Goal: Task Accomplishment & Management: Use online tool/utility

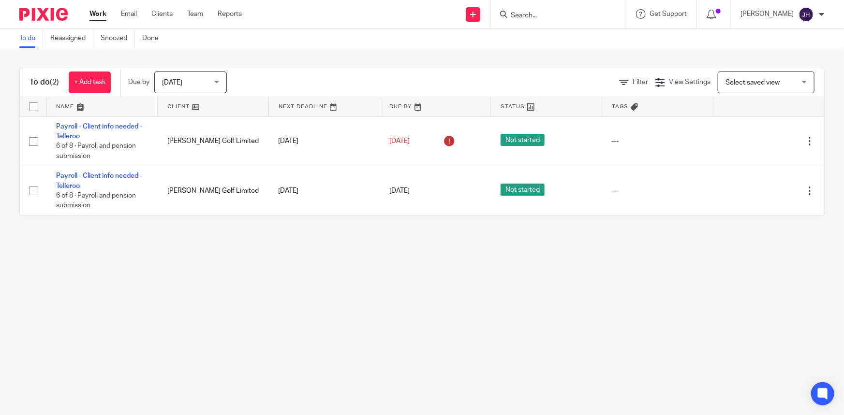
click at [557, 17] on input "Search" at bounding box center [553, 16] width 87 height 9
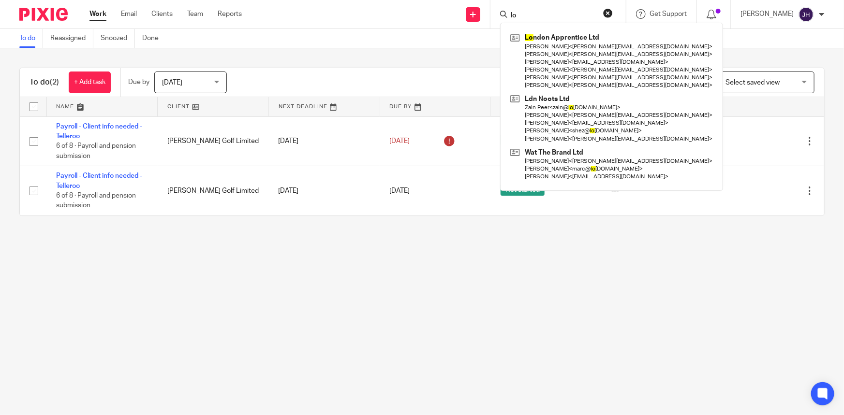
click at [557, 18] on input "lo" at bounding box center [553, 16] width 87 height 9
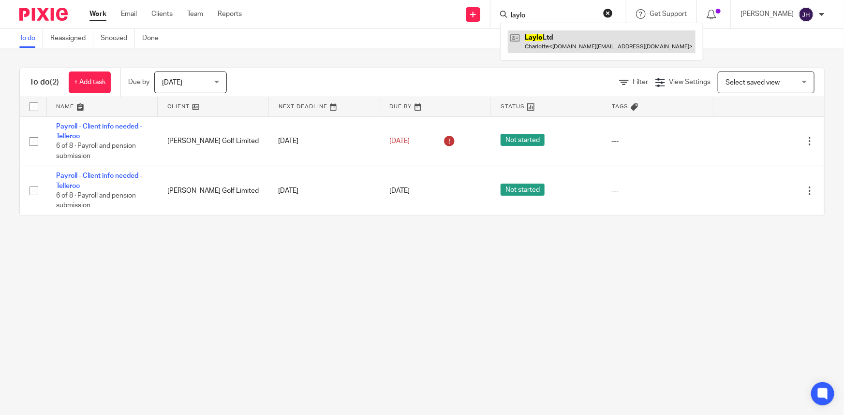
type input "laylo"
click at [598, 46] on link at bounding box center [602, 41] width 188 height 22
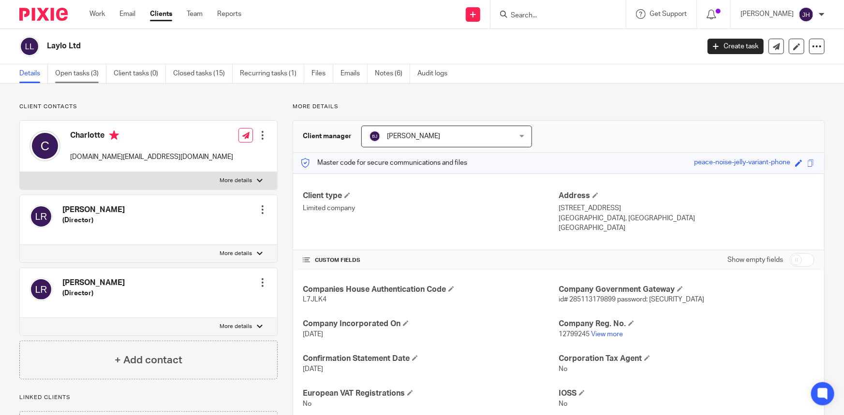
click at [84, 74] on link "Open tasks (3)" at bounding box center [80, 73] width 51 height 19
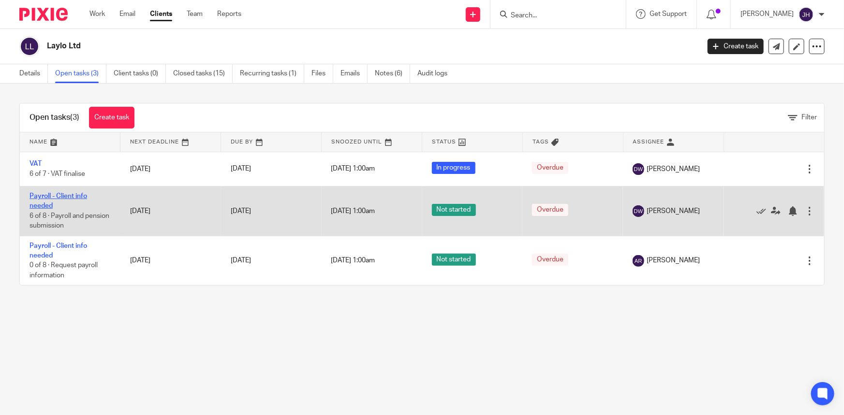
click at [46, 195] on link "Payroll - Client info needed" at bounding box center [59, 201] width 58 height 16
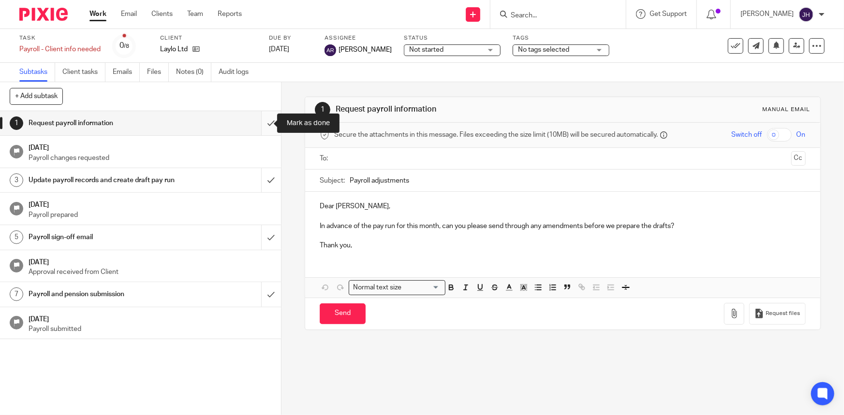
click at [263, 125] on input "submit" at bounding box center [140, 123] width 281 height 24
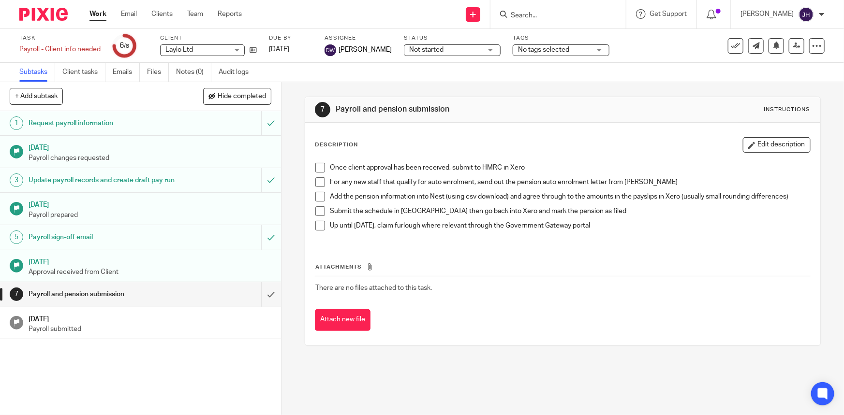
click at [260, 49] on div "Task Payroll - Client info needed Save Payroll - Client info needed 6 /8 Client…" at bounding box center [354, 45] width 671 height 23
click at [256, 50] on icon at bounding box center [253, 49] width 7 height 7
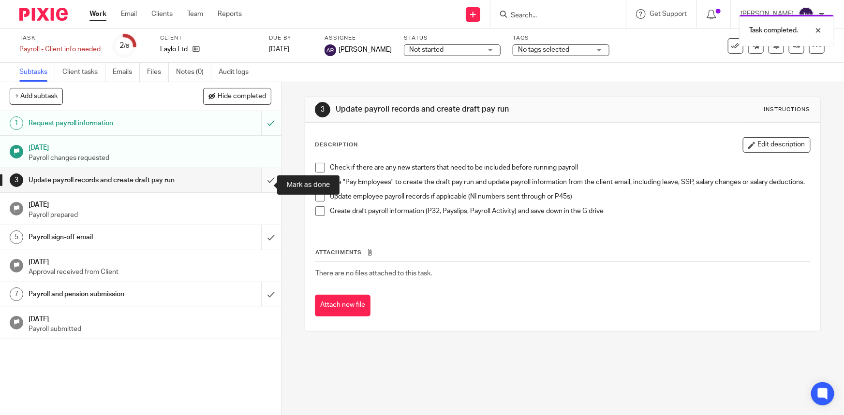
click at [262, 185] on input "submit" at bounding box center [140, 180] width 281 height 24
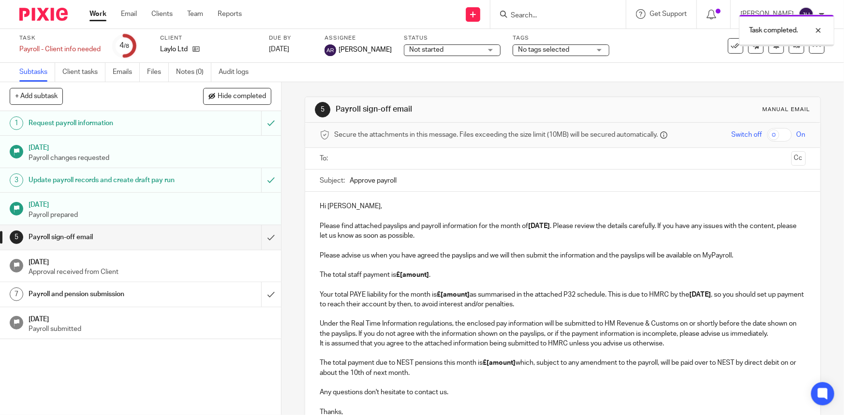
click at [427, 179] on input "Approve payroll" at bounding box center [578, 181] width 456 height 22
type input "Approve payroll - [DATE]"
click at [504, 233] on p "Hi Charlotte, Please find attached payslips and payroll information for the mon…" at bounding box center [563, 221] width 486 height 39
click at [454, 261] on p "Please advise us when you have agreed the payslips and we will then submit the …" at bounding box center [563, 280] width 486 height 59
click at [755, 250] on p at bounding box center [563, 246] width 486 height 10
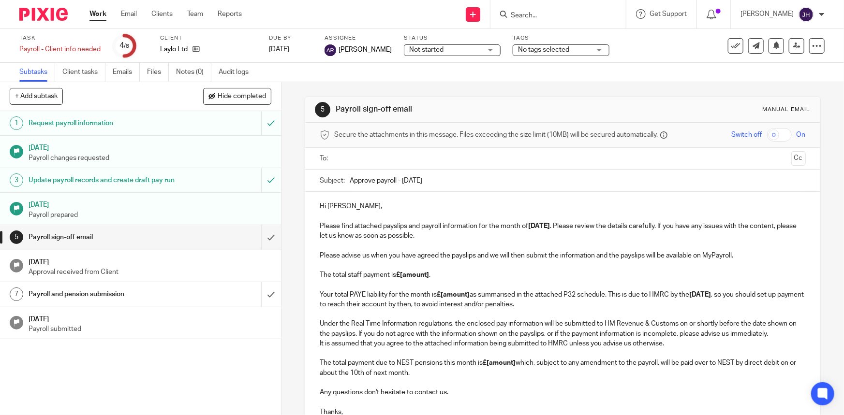
click at [750, 258] on p "Please advise us when you have agreed the payslips and we will then submit the …" at bounding box center [563, 280] width 486 height 59
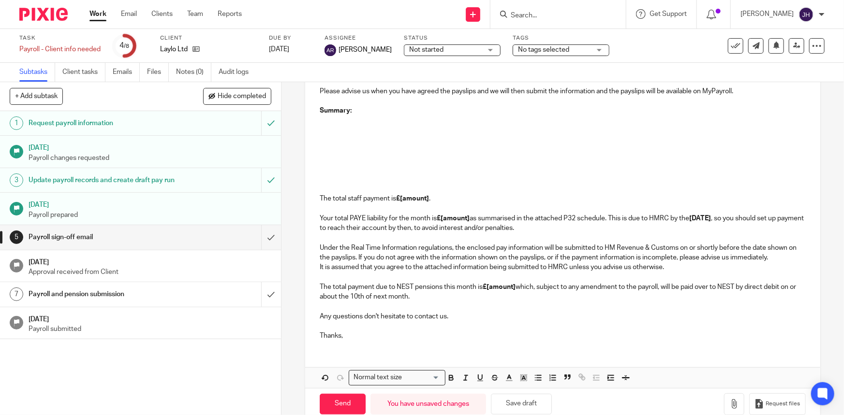
scroll to position [184, 0]
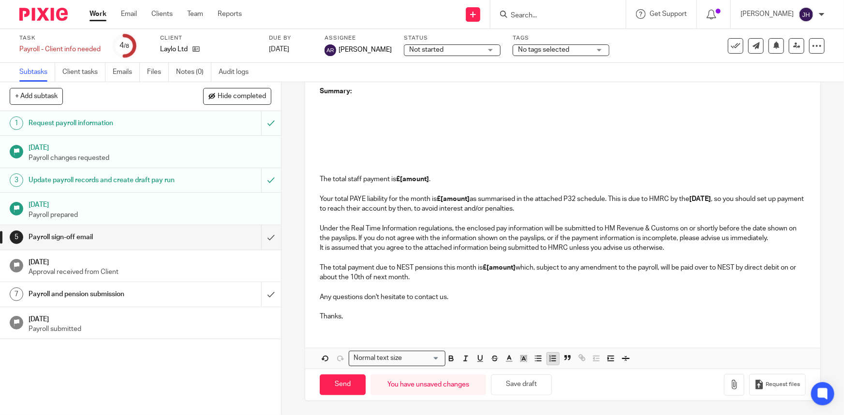
click at [551, 358] on icon "button" at bounding box center [552, 359] width 9 height 9
click at [548, 355] on icon "button" at bounding box center [552, 359] width 9 height 9
click at [540, 357] on icon "button" at bounding box center [538, 359] width 9 height 9
click at [353, 102] on p at bounding box center [572, 101] width 466 height 10
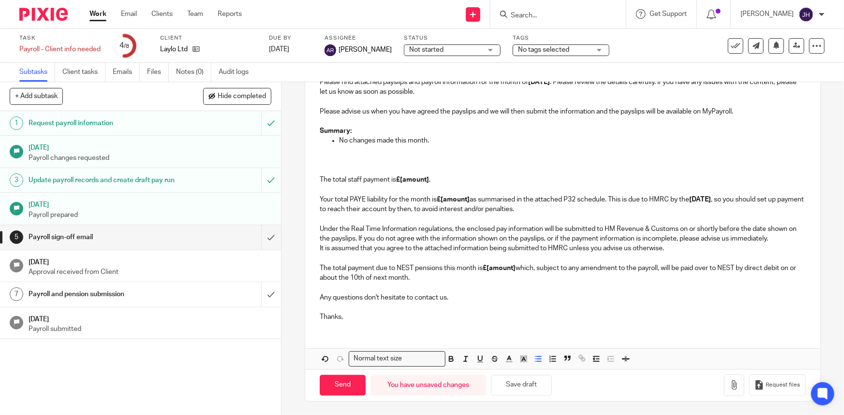
scroll to position [134, 0]
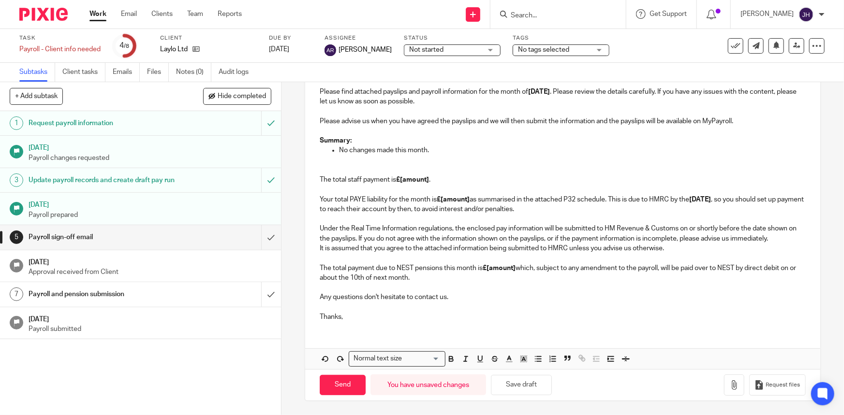
click at [361, 159] on p "The total staff payment is £[amount] . Your total PAYE liability for the month …" at bounding box center [563, 185] width 486 height 59
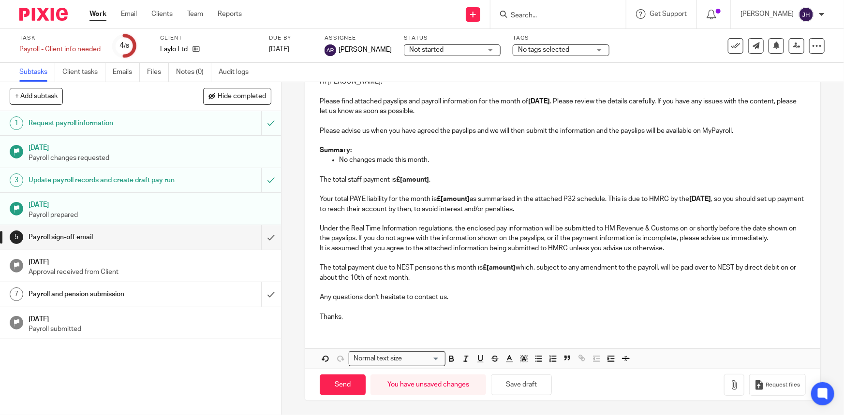
click at [419, 181] on strong "£[amount]" at bounding box center [412, 180] width 33 height 7
click at [462, 185] on p "The total staff payment is £[amount] . Your total PAYE liability for the month …" at bounding box center [563, 189] width 486 height 49
click at [414, 180] on strong "£[amount]" at bounding box center [412, 180] width 33 height 7
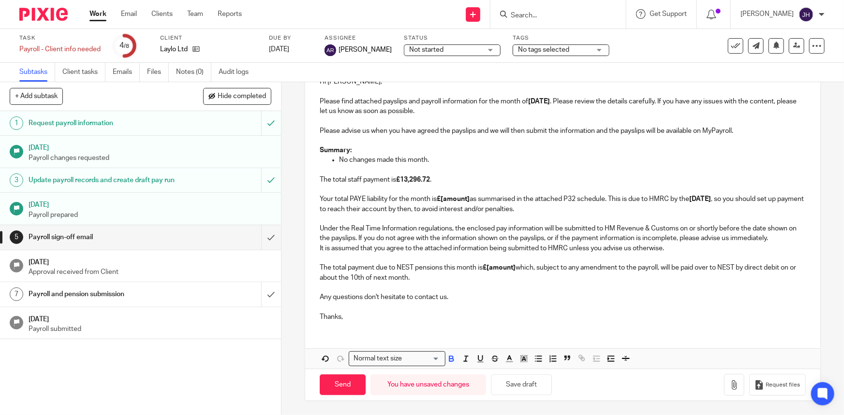
click at [454, 203] on p "The total staff payment is £13,296.72 . Your total PAYE liability for the month…" at bounding box center [563, 189] width 486 height 49
click at [464, 200] on strong "£9,137.91" at bounding box center [452, 199] width 30 height 7
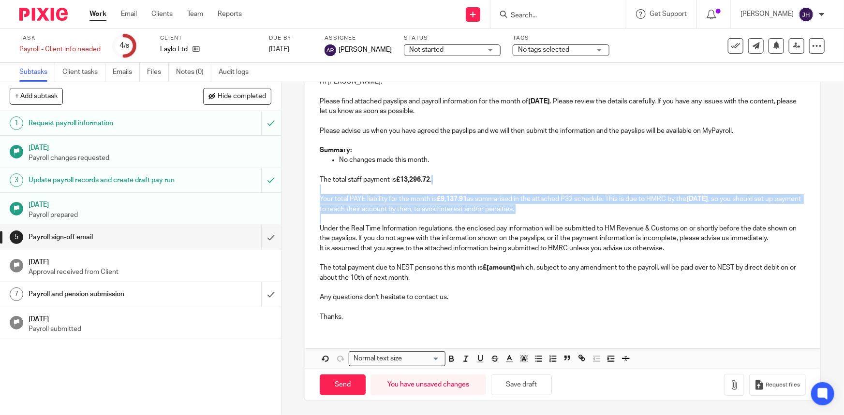
drag, startPoint x: 623, startPoint y: 217, endPoint x: 533, endPoint y: 186, distance: 95.1
click at [533, 179] on div "Hi Charlotte, Please find attached payslips and payroll information for the mon…" at bounding box center [562, 198] width 515 height 262
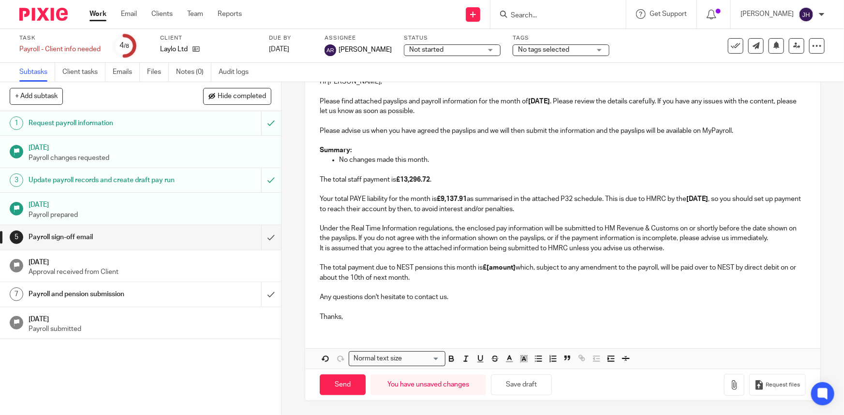
click at [535, 259] on p "It is assumed that you agree to the attached information being submitted to HMR…" at bounding box center [563, 263] width 486 height 39
click at [490, 274] on p "It is assumed that you agree to the attached information being submitted to HMR…" at bounding box center [563, 263] width 486 height 39
click at [496, 268] on strong "£[amount]" at bounding box center [499, 268] width 33 height 7
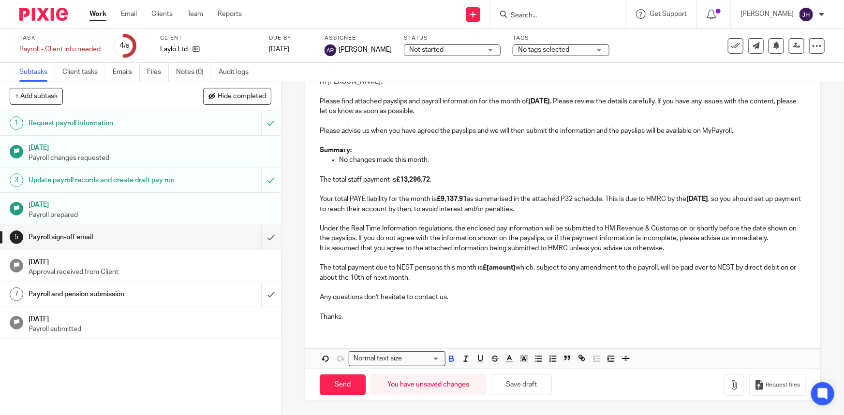
click at [528, 252] on p "It is assumed that you agree to the attached information being submitted to HMR…" at bounding box center [563, 263] width 486 height 39
click at [487, 266] on strong "£[amount]" at bounding box center [499, 268] width 33 height 7
click at [495, 268] on strong "£[amount]" at bounding box center [499, 268] width 33 height 7
click at [520, 297] on p "Any questions don't hesitate to contact us." at bounding box center [563, 293] width 486 height 20
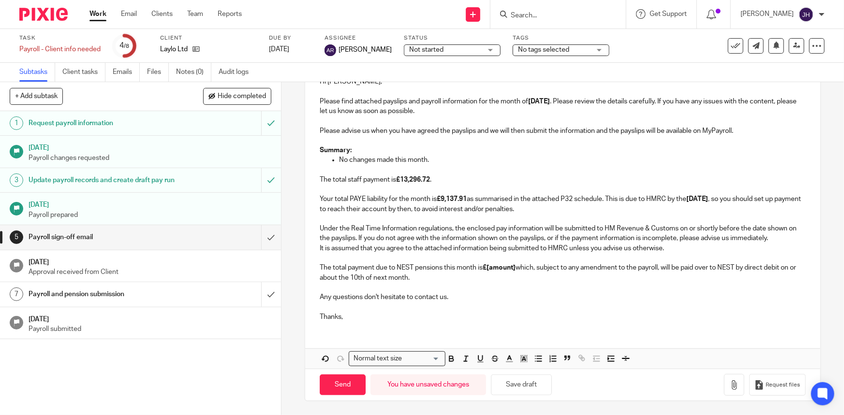
click at [503, 265] on strong "£[amount]" at bounding box center [499, 268] width 33 height 7
click at [500, 274] on p "It is assumed that you agree to the attached information being submitted to HMR…" at bounding box center [563, 263] width 486 height 39
click at [522, 247] on p "It is assumed that you agree to the attached information being submitted to HMR…" at bounding box center [563, 263] width 486 height 39
click at [516, 265] on p "It is assumed that you agree to the attached information being submitted to HMR…" at bounding box center [563, 263] width 486 height 39
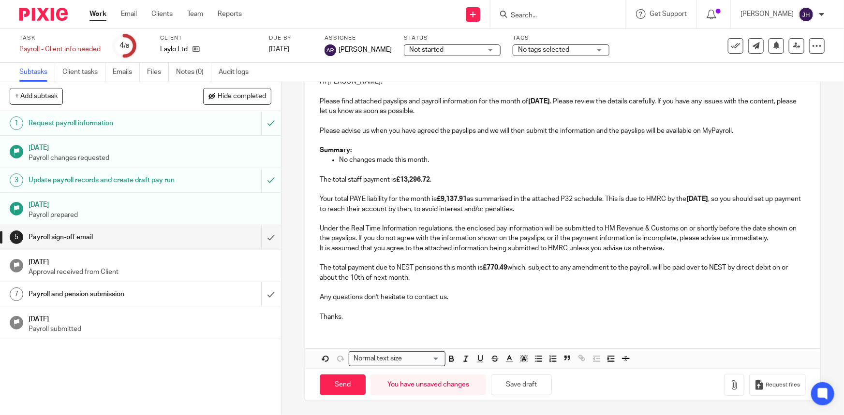
click at [499, 300] on p "Any questions don't hesitate to contact us." at bounding box center [563, 293] width 486 height 20
click at [533, 283] on p "Any questions don't hesitate to contact us." at bounding box center [563, 293] width 486 height 20
click at [454, 311] on p "Thanks," at bounding box center [563, 312] width 486 height 20
click at [729, 384] on icon "button" at bounding box center [734, 386] width 10 height 10
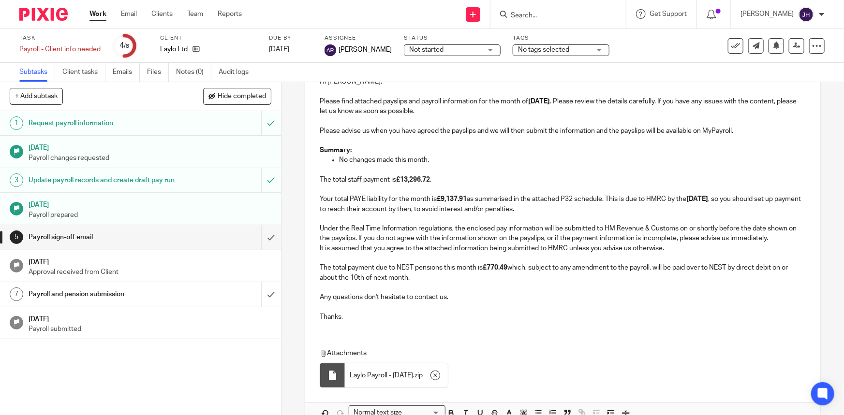
click at [677, 245] on p "It is assumed that you agree to the attached information being submitted to HMR…" at bounding box center [563, 263] width 486 height 39
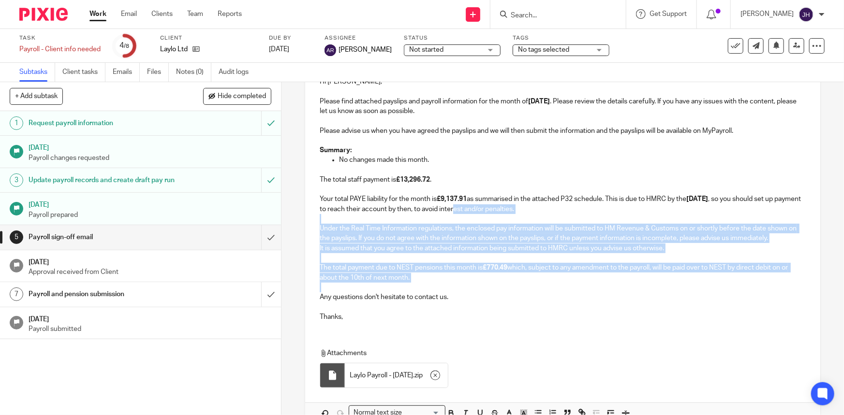
drag, startPoint x: 522, startPoint y: 217, endPoint x: 499, endPoint y: 286, distance: 72.5
click at [499, 286] on div "Hi Charlotte, Please find attached payslips and payroll information for the mon…" at bounding box center [562, 198] width 515 height 262
click at [434, 288] on p "Any questions don't hesitate to contact us." at bounding box center [563, 293] width 486 height 20
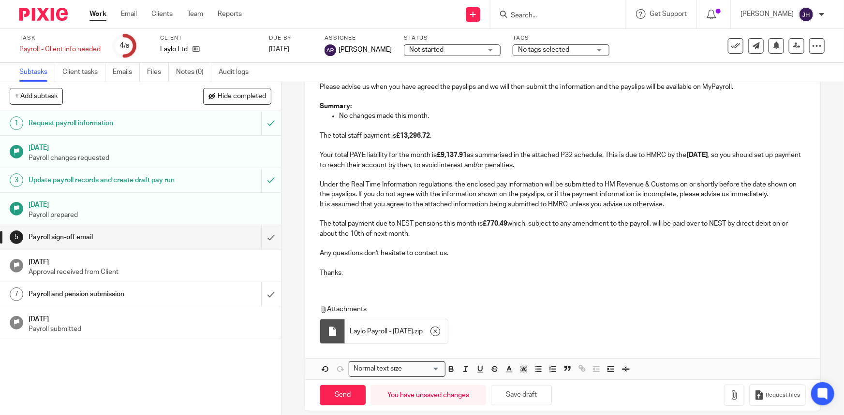
click at [450, 275] on p "Thanks," at bounding box center [563, 268] width 486 height 20
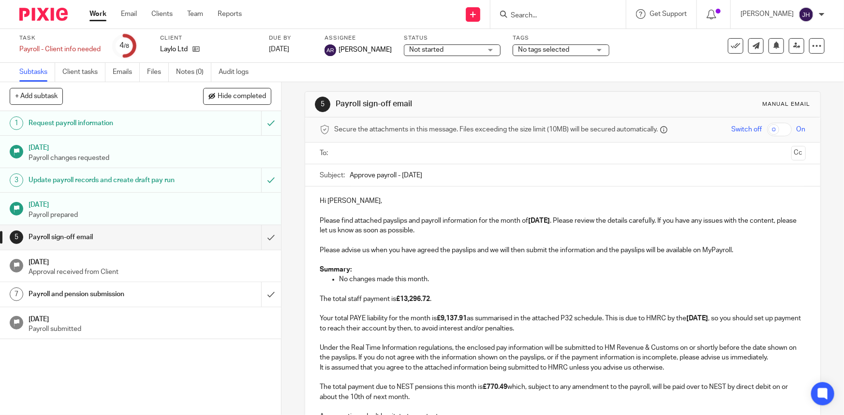
scroll to position [0, 0]
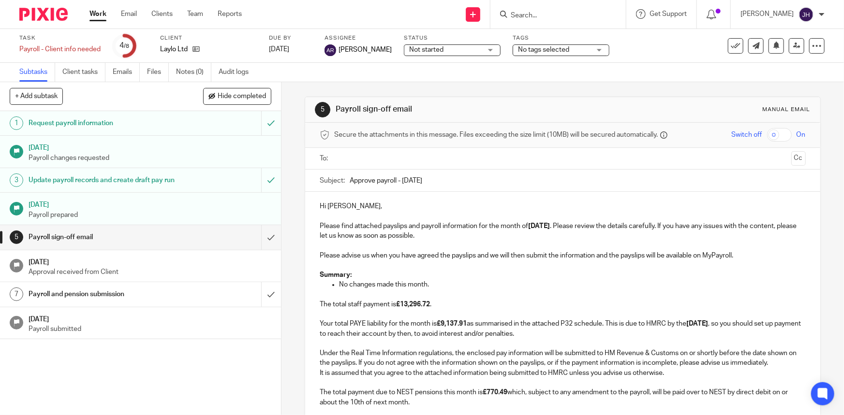
click at [449, 189] on input "Approve payroll - August 2025" at bounding box center [578, 181] width 456 height 22
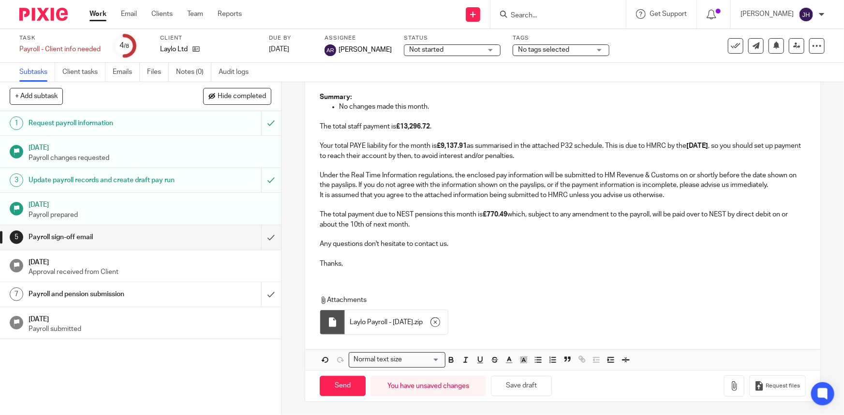
scroll to position [179, 0]
click at [518, 384] on button "Save draft" at bounding box center [521, 385] width 61 height 21
click at [537, 234] on p "Any questions don't hesitate to contact us." at bounding box center [563, 239] width 486 height 20
click at [481, 191] on p "It is assumed that you agree to the attached information being submitted to HMR…" at bounding box center [563, 209] width 486 height 39
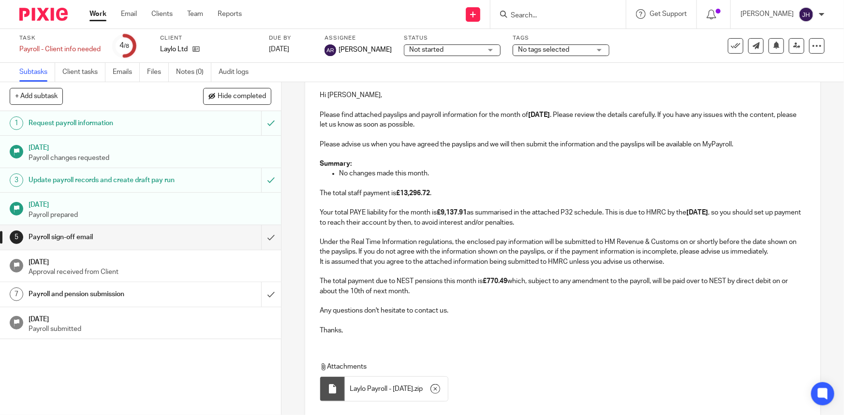
scroll to position [91, 0]
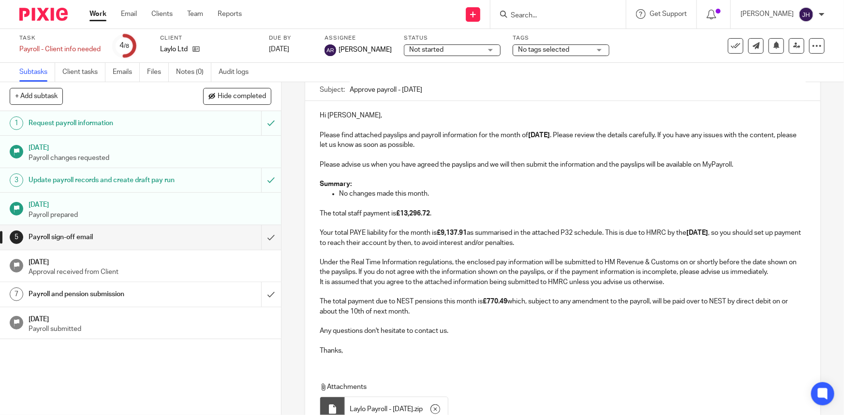
click at [442, 215] on p "The total staff payment is £13,296.72 . Your total PAYE liability for the month…" at bounding box center [563, 223] width 486 height 49
click at [424, 198] on p "No changes made this month." at bounding box center [572, 194] width 466 height 10
click at [429, 192] on p "No changes made this month." at bounding box center [572, 194] width 466 height 10
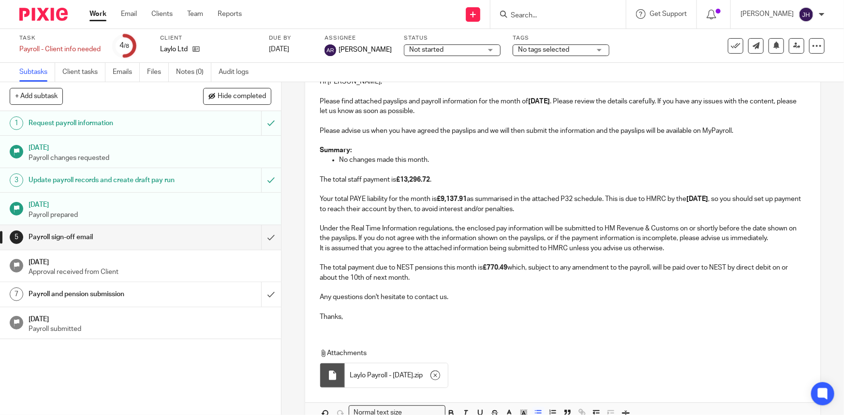
scroll to position [179, 0]
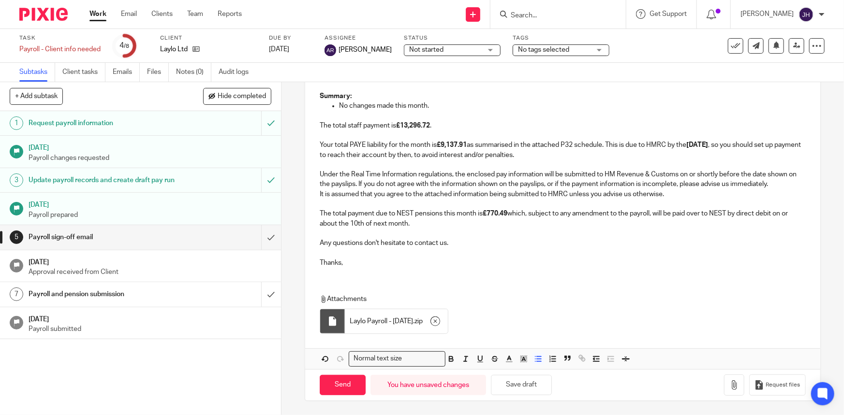
click at [526, 192] on p "It is assumed that you agree to the attached information being submitted to HMR…" at bounding box center [563, 209] width 486 height 39
click at [519, 219] on p "It is assumed that you agree to the attached information being submitted to HMR…" at bounding box center [563, 209] width 486 height 39
click at [497, 213] on strong "£770.49" at bounding box center [495, 213] width 25 height 7
click at [696, 147] on strong "22nd September 2025" at bounding box center [697, 145] width 22 height 7
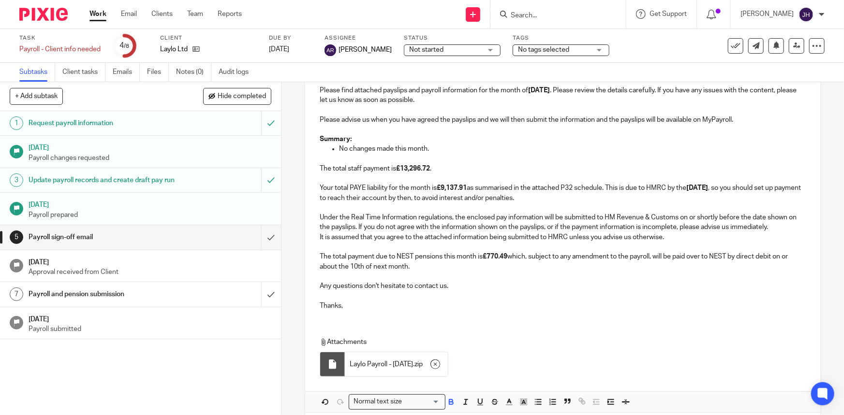
scroll to position [135, 0]
click at [465, 172] on p "The total staff payment is £13,296.72 . Your total PAYE liability for the month…" at bounding box center [563, 179] width 486 height 49
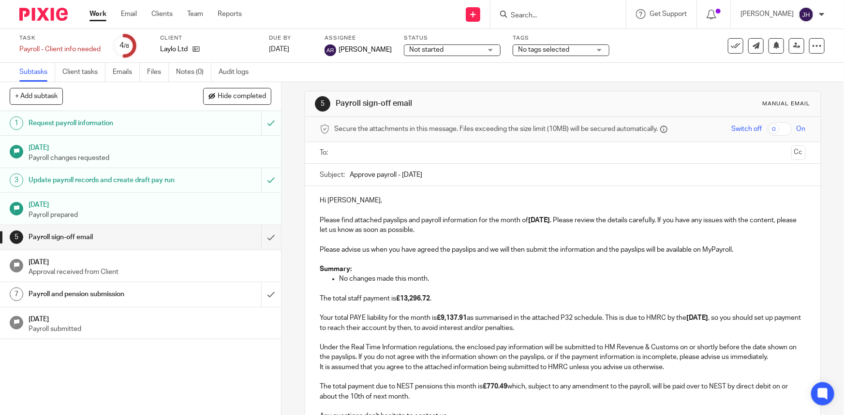
scroll to position [0, 0]
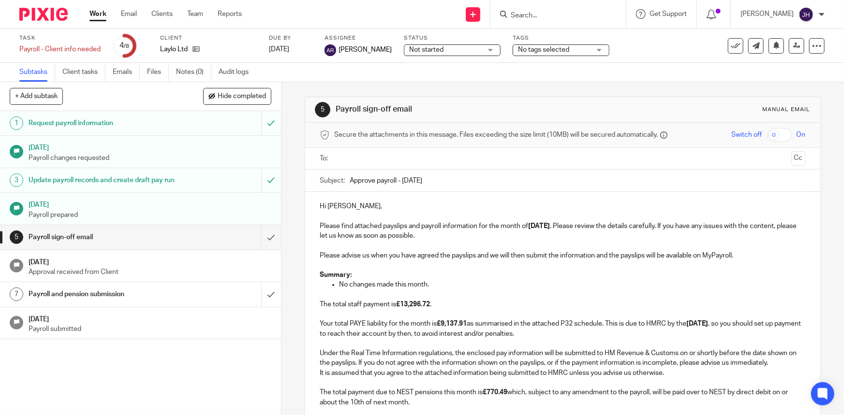
click at [725, 154] on input "text" at bounding box center [562, 158] width 449 height 11
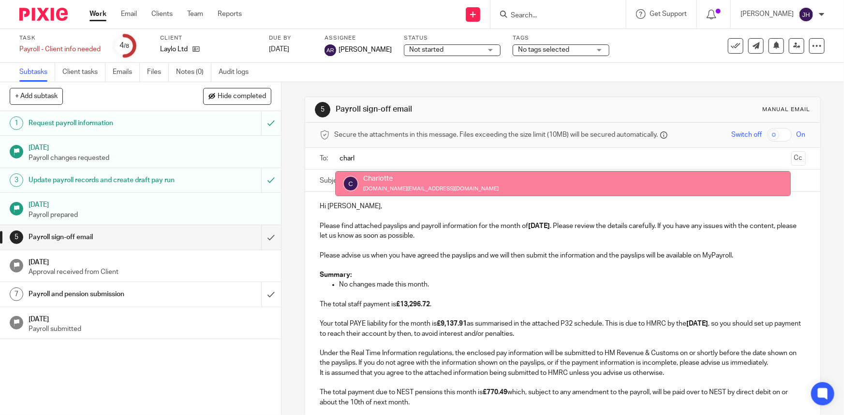
type input "charl"
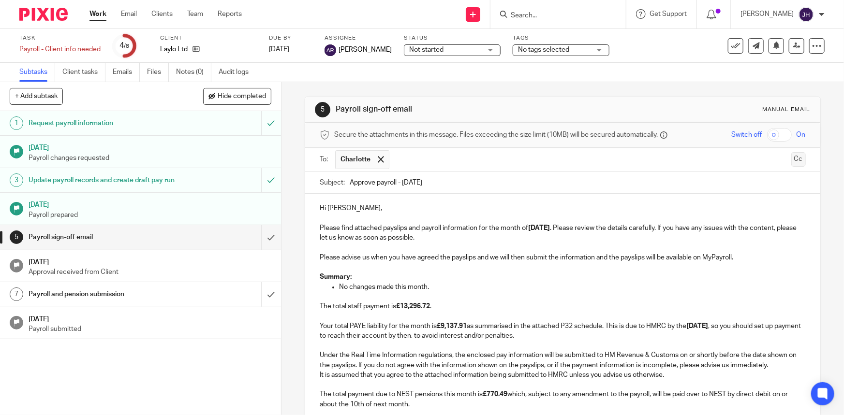
click at [791, 160] on button "Cc" at bounding box center [798, 159] width 15 height 15
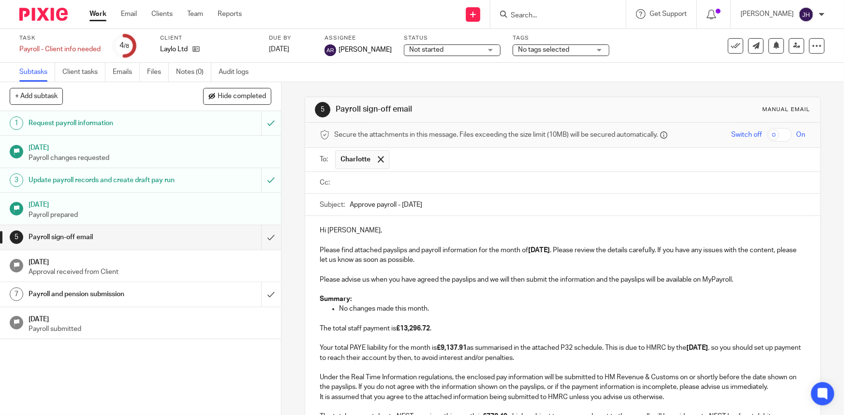
click at [369, 182] on input "text" at bounding box center [570, 182] width 464 height 11
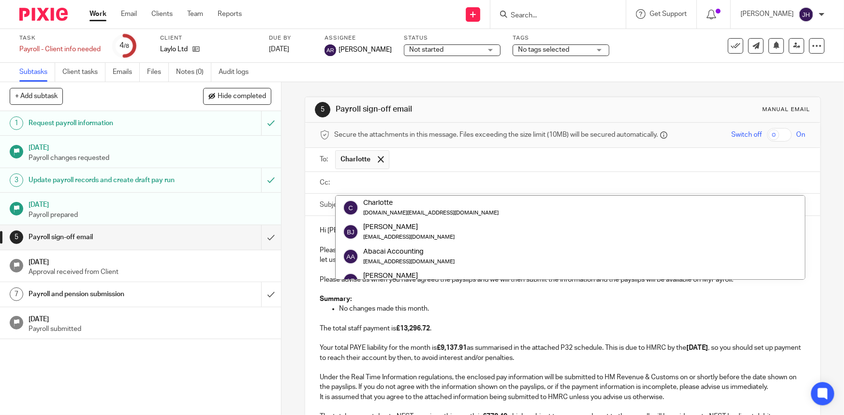
paste input "teamabacai@abacai.co.uk"
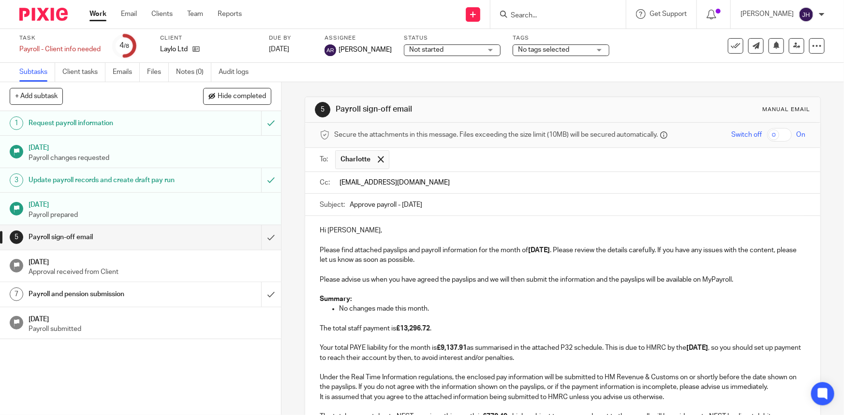
type input "teamabacai@abacai.co.uk"
click at [477, 252] on p "Hi Charlotte, Please find attached payslips and payroll information for the mon…" at bounding box center [563, 245] width 486 height 39
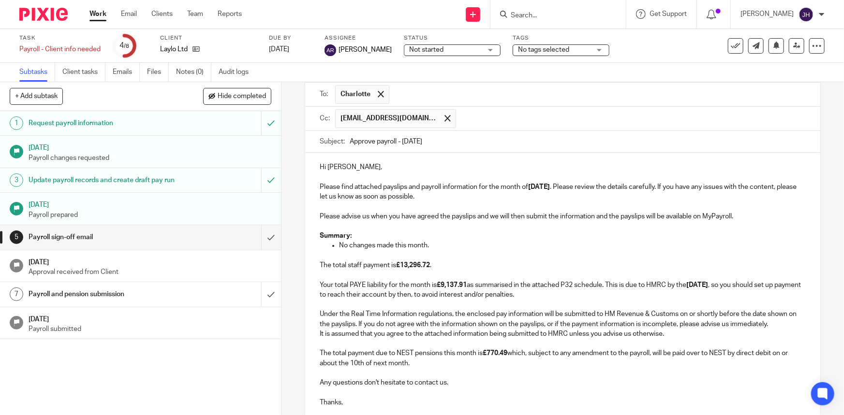
scroll to position [132, 0]
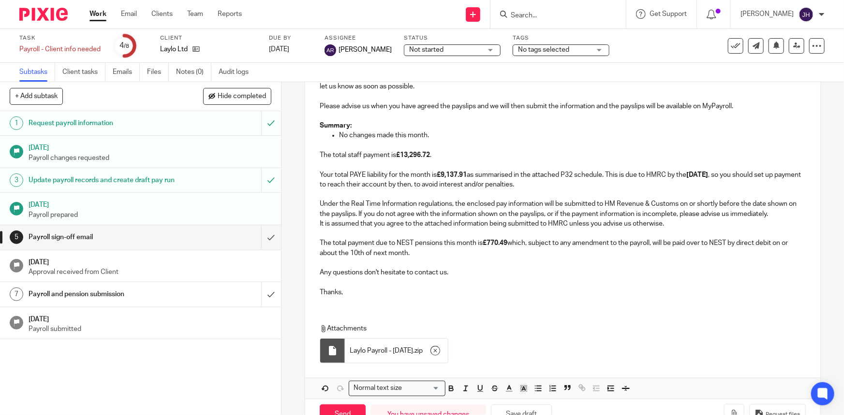
click at [478, 240] on p "It is assumed that you agree to the attached information being submitted to HMR…" at bounding box center [563, 238] width 486 height 39
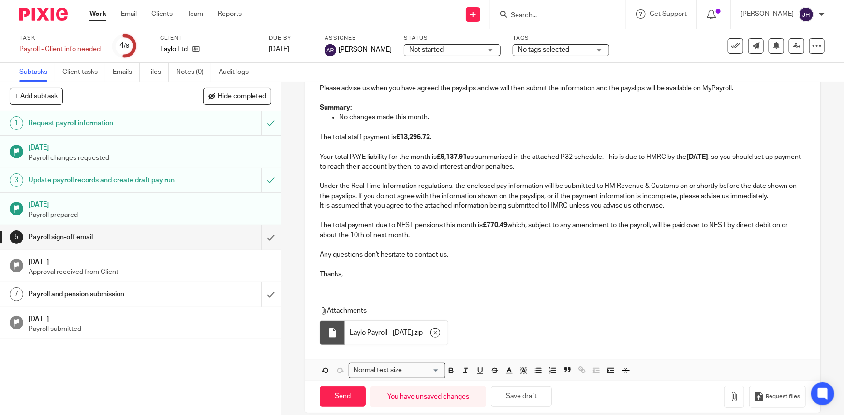
scroll to position [206, 0]
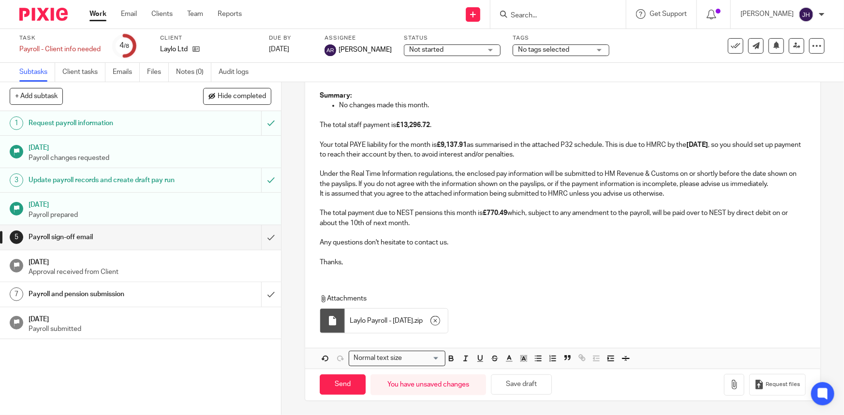
click at [549, 212] on p "It is assumed that you agree to the attached information being submitted to HMR…" at bounding box center [563, 208] width 486 height 39
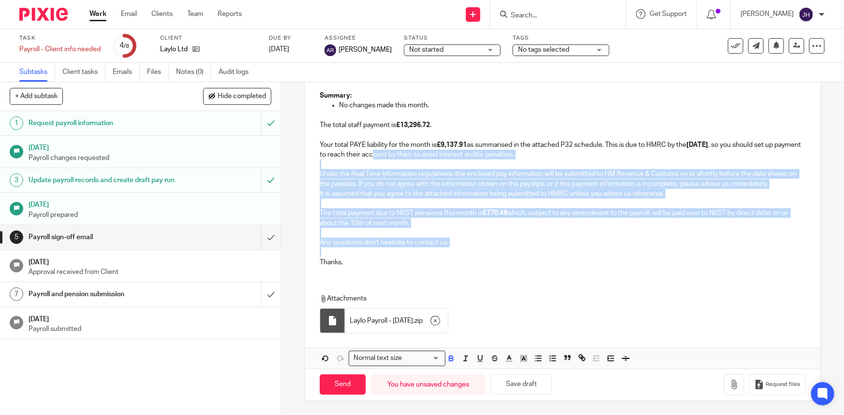
drag, startPoint x: 602, startPoint y: 249, endPoint x: 441, endPoint y: 159, distance: 184.3
click at [441, 159] on div "Hi Charlotte, Please find attached payslips and payroll information for the mon…" at bounding box center [562, 144] width 515 height 262
click at [604, 236] on p "Any questions don't hesitate to contact us." at bounding box center [563, 238] width 486 height 20
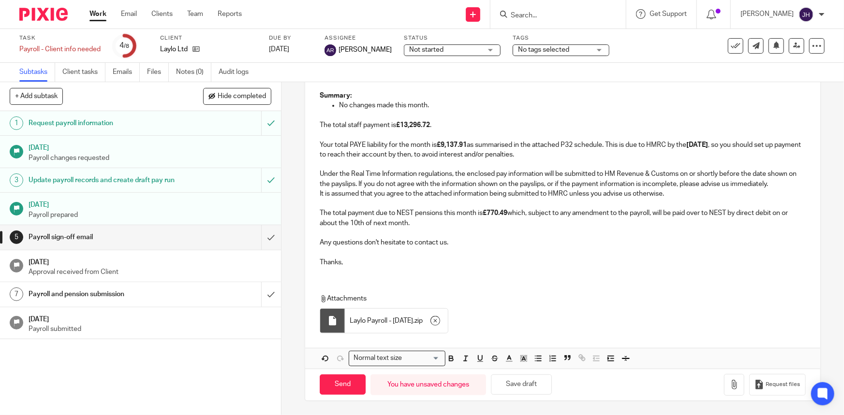
click at [358, 268] on div "Hi Charlotte, Please find attached payslips and payroll information for the mon…" at bounding box center [562, 144] width 515 height 262
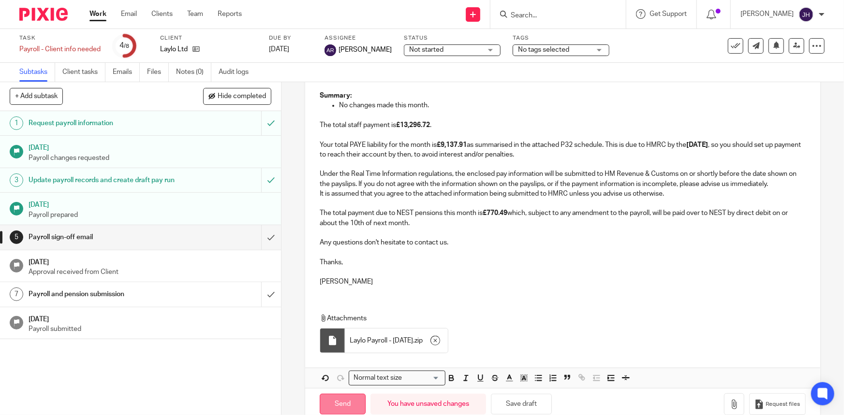
click at [337, 399] on input "Send" at bounding box center [343, 404] width 46 height 21
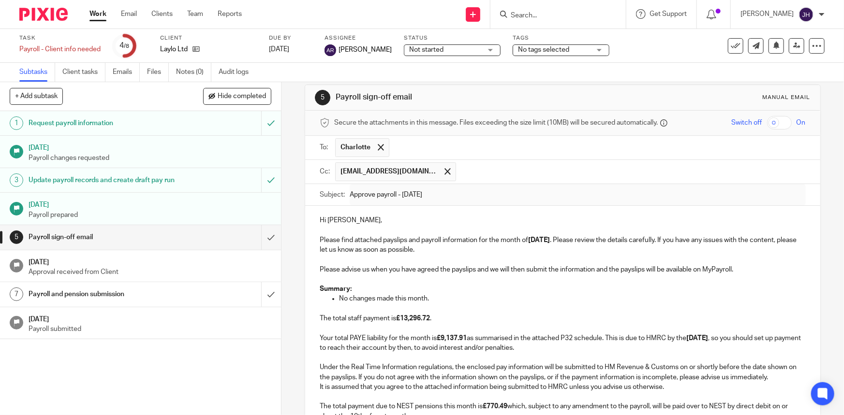
scroll to position [0, 0]
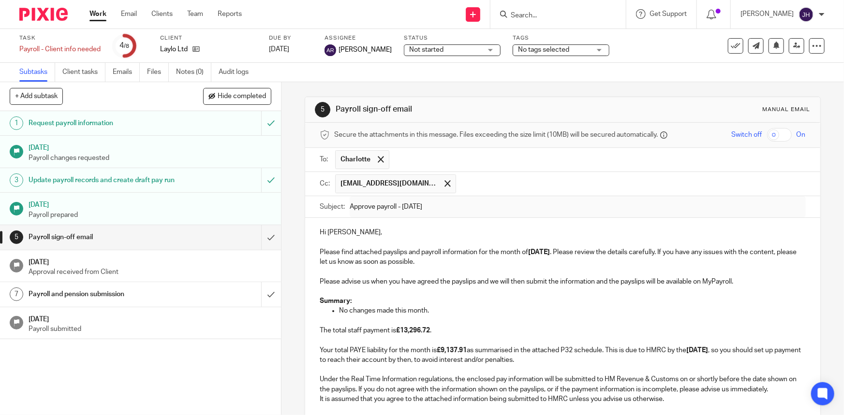
type input "Sent"
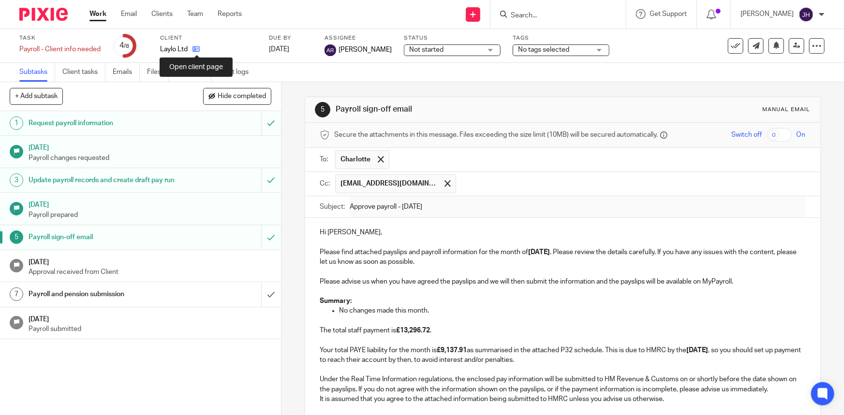
click at [195, 50] on icon at bounding box center [195, 48] width 7 height 7
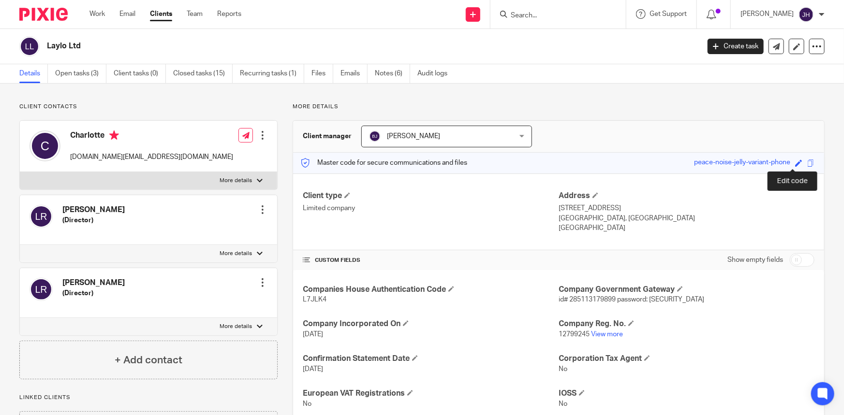
click at [795, 164] on span at bounding box center [798, 163] width 7 height 7
paste input "rowler-shelving-cardinal-[PERSON_NAME]"
type input "prowler-shelving-cardinal-[PERSON_NAME]"
click at [781, 163] on link "Save" at bounding box center [781, 163] width 15 height 10
type input "prowler-shelving-cardinal-plethora"
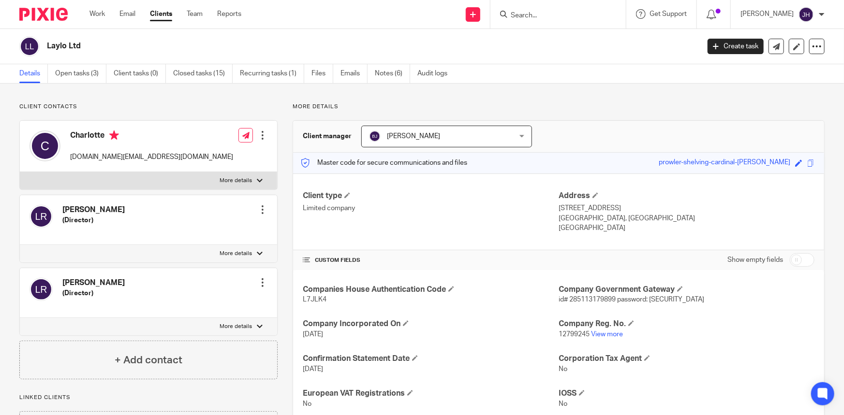
click at [807, 163] on span at bounding box center [810, 163] width 7 height 7
click at [807, 162] on span at bounding box center [810, 163] width 7 height 7
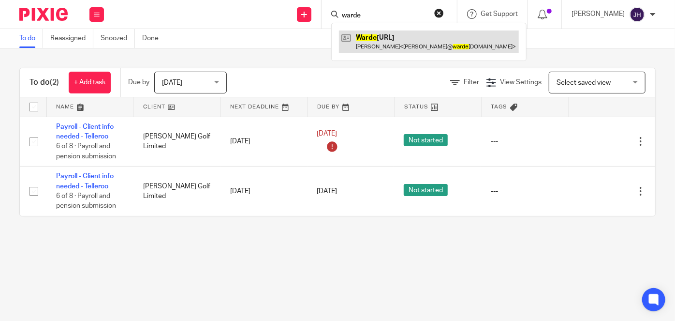
type input "warde"
click at [403, 41] on link at bounding box center [429, 41] width 180 height 22
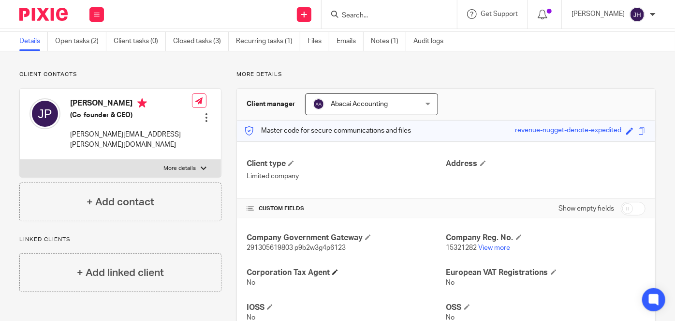
scroll to position [88, 0]
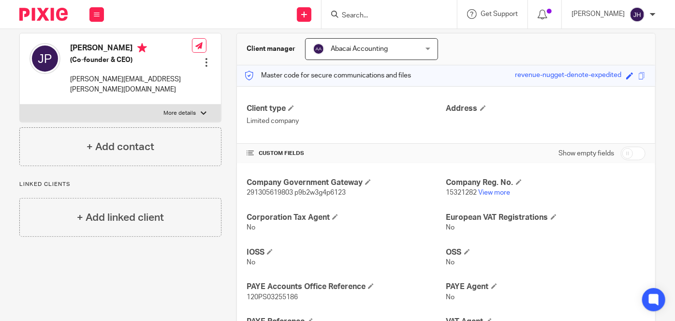
click at [269, 189] on span "291305619803 p9b2w3g4p6123" at bounding box center [296, 192] width 99 height 7
copy span "291305619803"
click at [325, 195] on p "291305619803 p9b2w3g4p6123" at bounding box center [346, 193] width 199 height 10
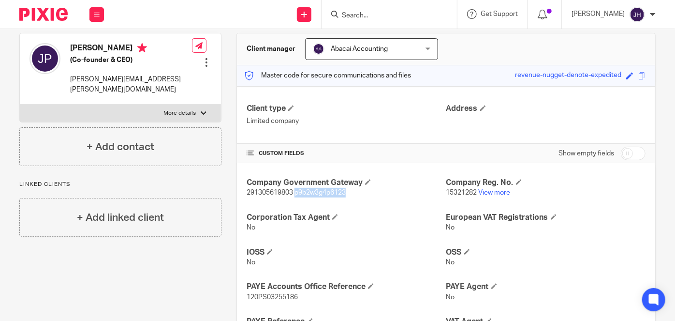
copy span "p9b2w3g4p6123"
